Goal: Task Accomplishment & Management: Manage account settings

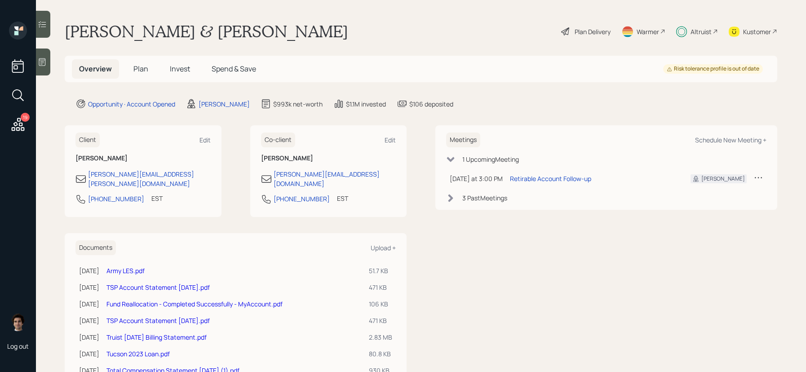
click at [188, 77] on h5 "Invest" at bounding box center [180, 68] width 35 height 19
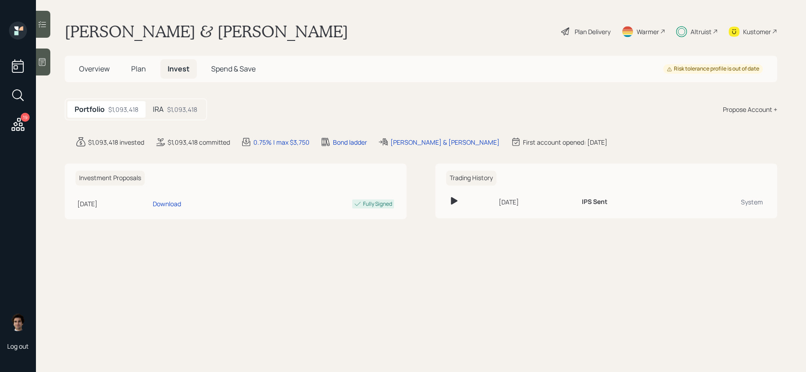
click at [188, 77] on h5 "Invest" at bounding box center [178, 68] width 36 height 19
click at [195, 104] on div "IRA $1,093,418" at bounding box center [174, 109] width 59 height 17
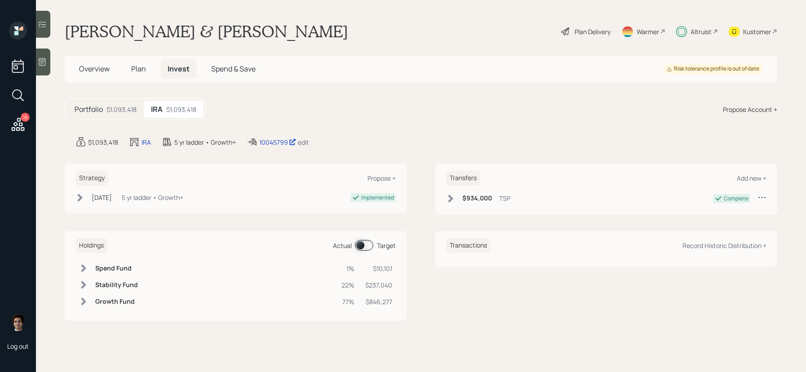
click at [281, 147] on div "10045799 edit" at bounding box center [278, 142] width 62 height 11
click at [281, 146] on div "10045799" at bounding box center [277, 141] width 37 height 9
click at [595, 37] on div "Plan Delivery" at bounding box center [585, 32] width 51 height 20
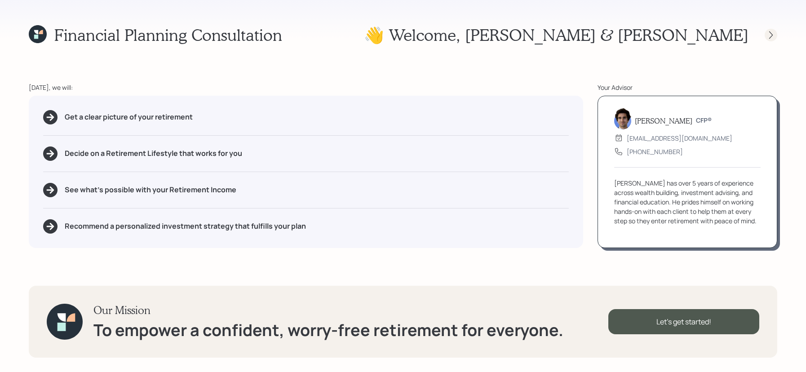
click at [774, 40] on div at bounding box center [770, 35] width 13 height 13
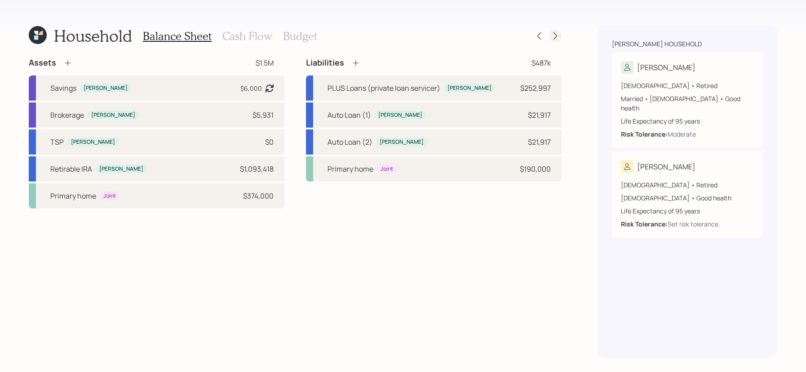
click at [554, 40] on div at bounding box center [555, 36] width 13 height 13
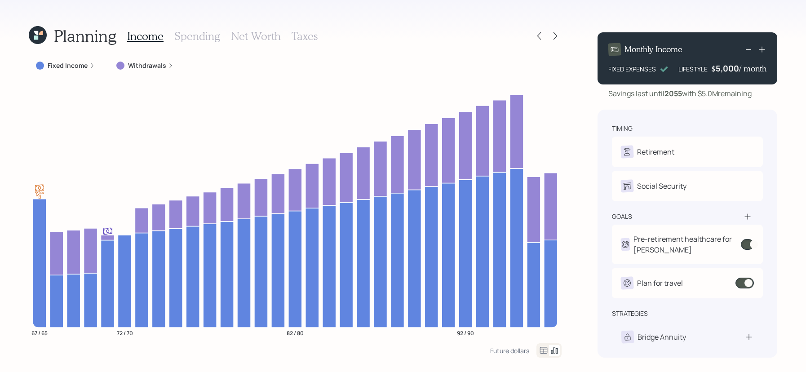
click at [47, 41] on div "Planning" at bounding box center [73, 35] width 88 height 19
click at [44, 39] on icon at bounding box center [38, 35] width 18 height 18
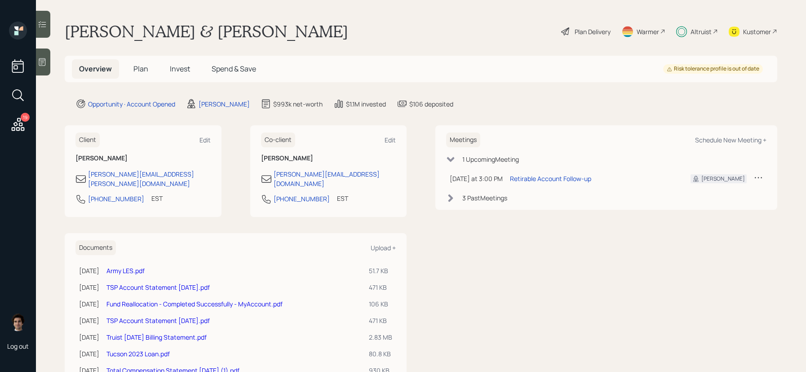
click at [777, 35] on main "[PERSON_NAME] & [PERSON_NAME] Plan Delivery Warmer Altruist Kustomer Overview P…" at bounding box center [421, 186] width 770 height 372
click at [770, 35] on div "Kustomer" at bounding box center [757, 31] width 28 height 9
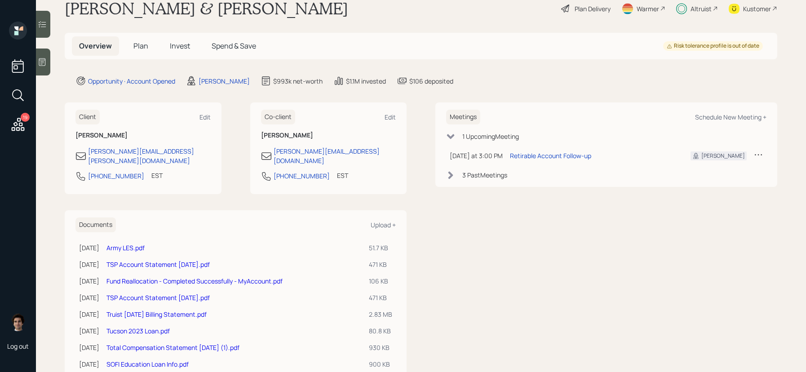
scroll to position [23, 0]
click at [142, 54] on h5 "Plan" at bounding box center [140, 45] width 29 height 19
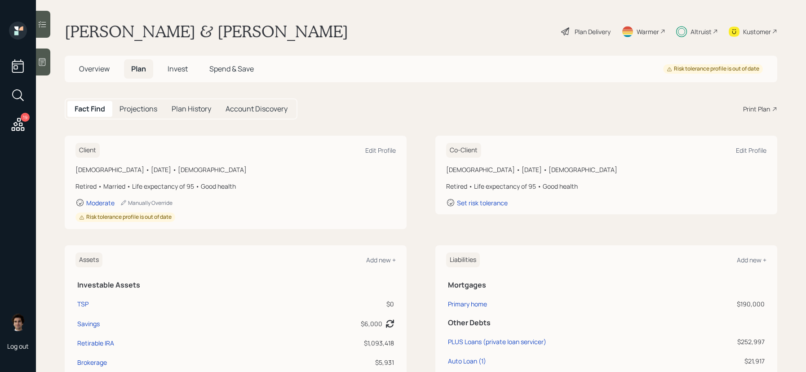
click at [142, 52] on main "[PERSON_NAME] & [PERSON_NAME] Plan Delivery Warmer Altruist Kustomer Overview P…" at bounding box center [421, 186] width 770 height 372
click at [13, 119] on icon at bounding box center [18, 124] width 16 height 16
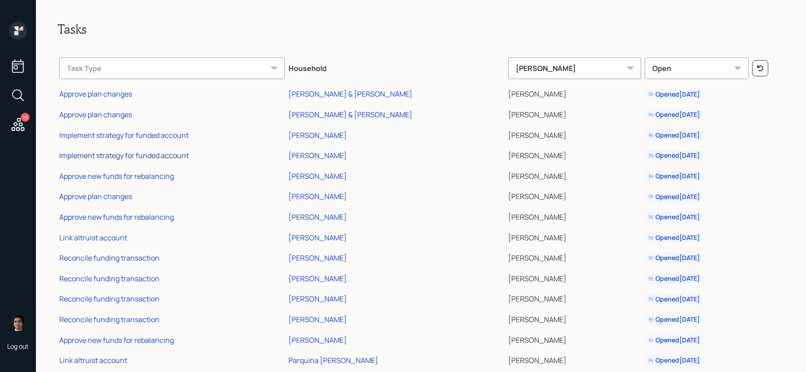
scroll to position [121, 0]
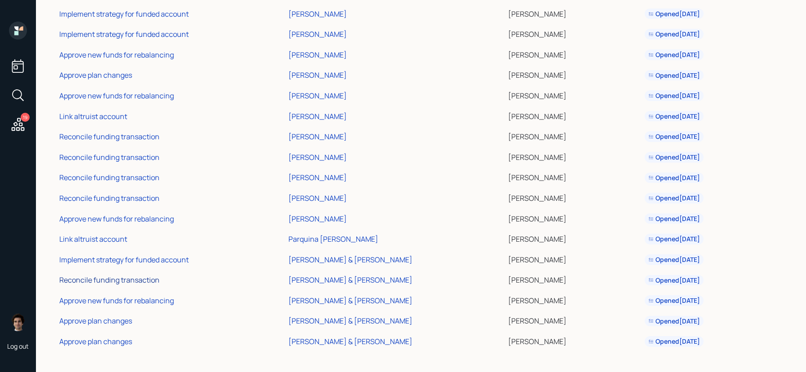
click at [132, 280] on div "Reconcile funding transaction" at bounding box center [109, 280] width 100 height 10
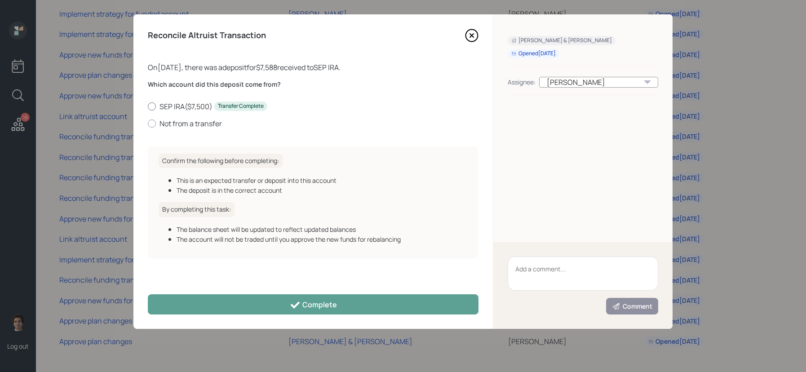
click at [203, 106] on label "SEP IRA ( $7,500 ) Transfer Complete" at bounding box center [313, 106] width 330 height 10
click at [148, 106] on input "SEP IRA ( $7,500 ) Transfer Complete" at bounding box center [147, 106] width 0 height 0
radio input "true"
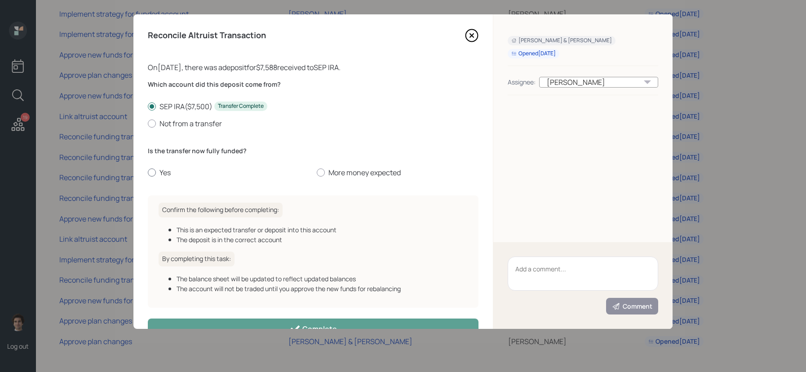
click at [150, 168] on label "Yes" at bounding box center [229, 172] width 162 height 10
click at [148, 172] on input "Yes" at bounding box center [147, 172] width 0 height 0
radio input "true"
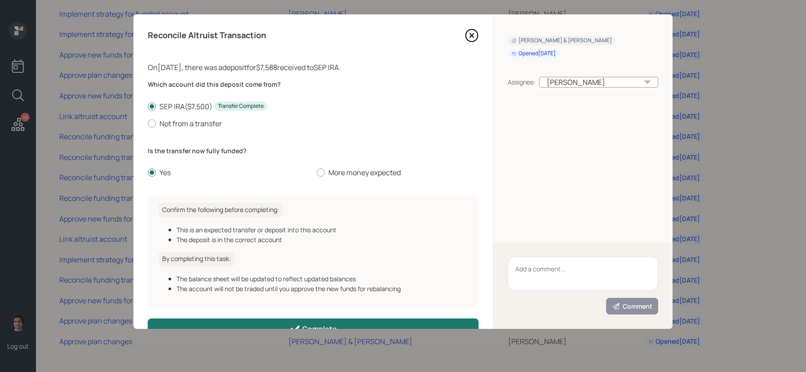
click at [246, 326] on button "Complete" at bounding box center [313, 328] width 330 height 20
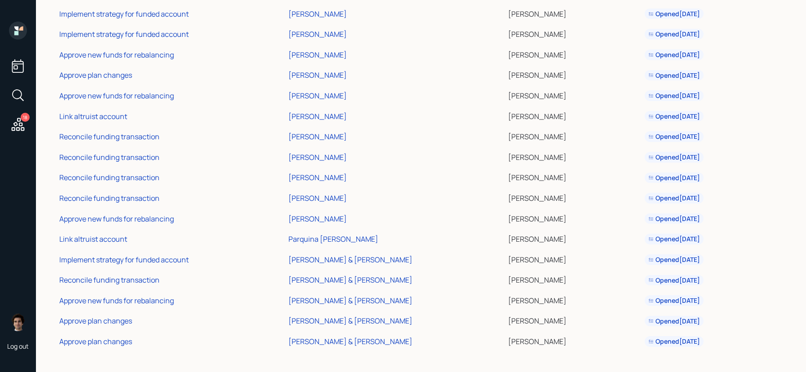
click at [246, 324] on td "Approve plan changes" at bounding box center [171, 319] width 229 height 21
click at [148, 278] on div "Reconcile funding transaction" at bounding box center [109, 280] width 100 height 10
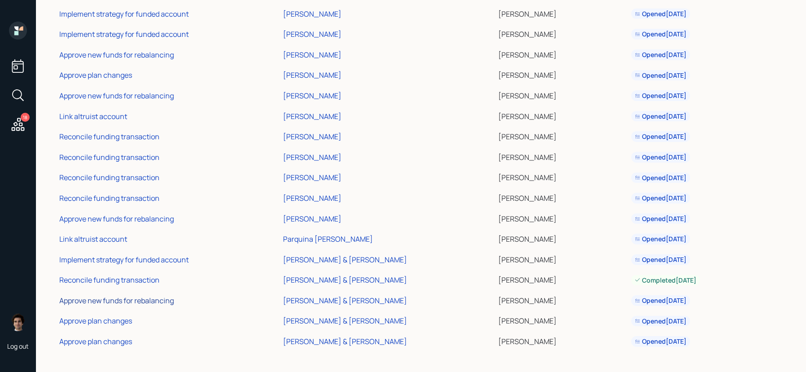
click at [110, 300] on div "Approve new funds for rebalancing" at bounding box center [116, 300] width 115 height 10
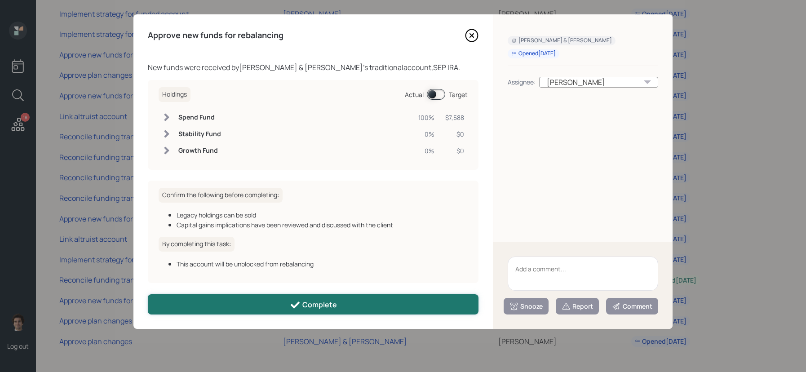
click at [300, 296] on button "Complete" at bounding box center [313, 304] width 330 height 20
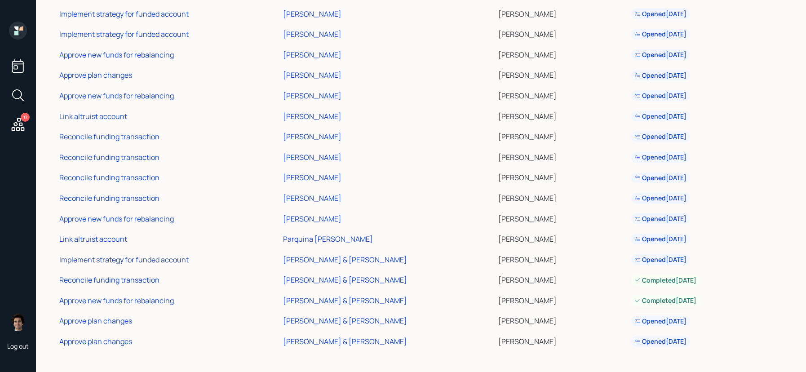
click at [162, 258] on div "Implement strategy for funded account" at bounding box center [123, 260] width 129 height 10
click at [129, 322] on div "Approve plan changes" at bounding box center [95, 321] width 73 height 10
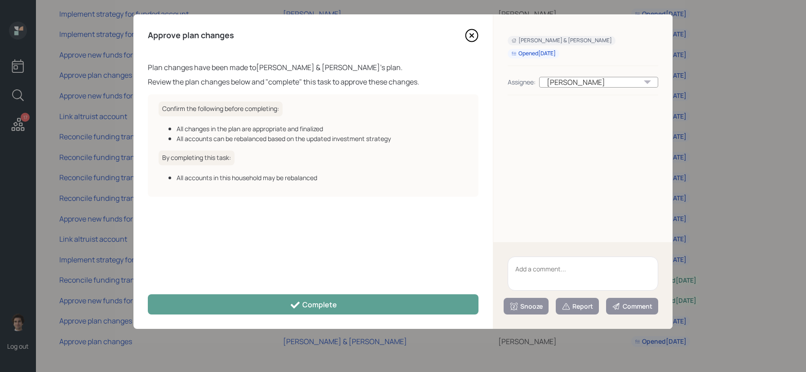
click at [270, 292] on div "Approve plan changes Plan changes have been made to [PERSON_NAME] & [PERSON_NAM…" at bounding box center [312, 171] width 359 height 314
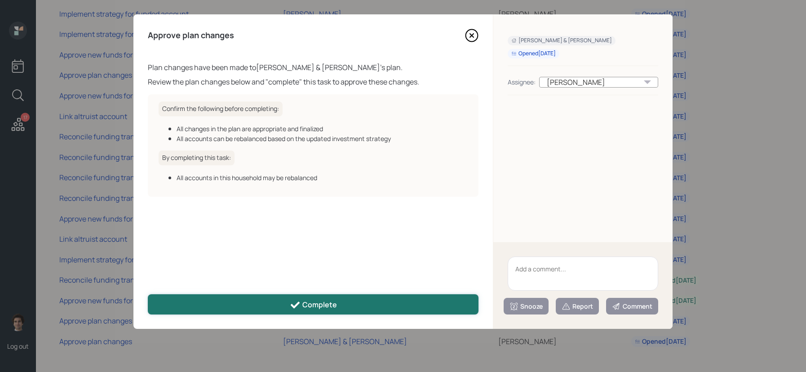
click at [270, 302] on button "Complete" at bounding box center [313, 304] width 330 height 20
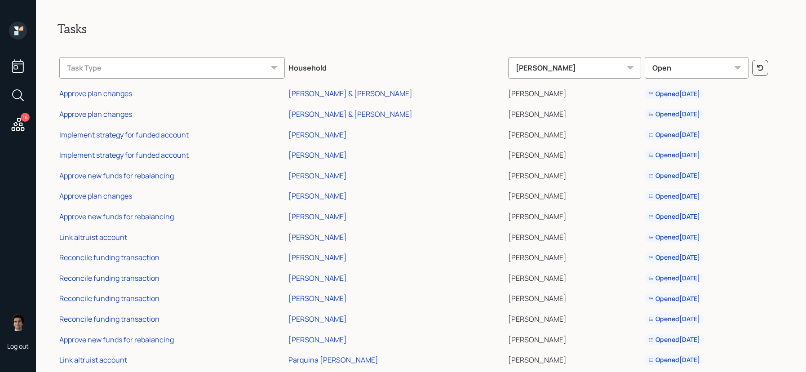
scroll to position [60, 0]
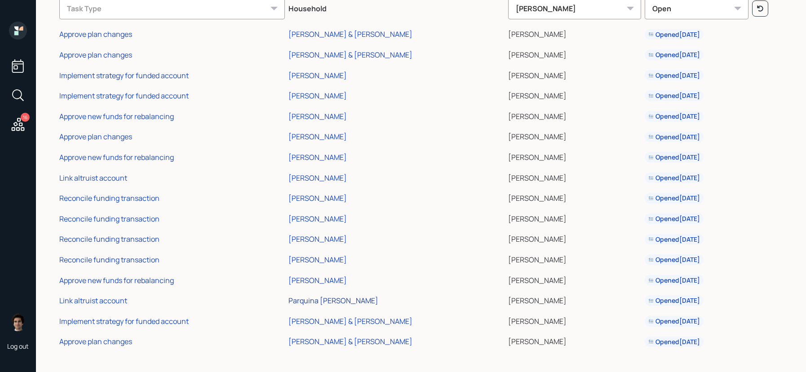
click at [322, 301] on div "Parquina [PERSON_NAME]" at bounding box center [333, 300] width 90 height 10
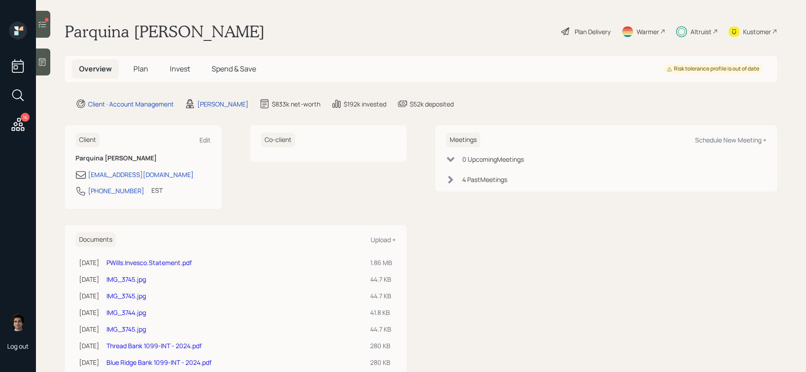
click at [181, 74] on span "Invest" at bounding box center [180, 69] width 20 height 10
